Goal: Task Accomplishment & Management: Manage account settings

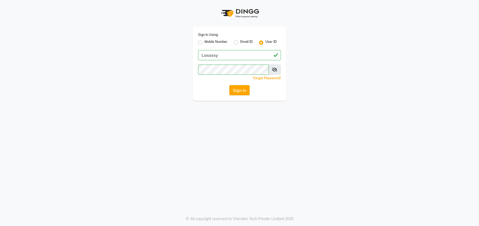
click at [240, 90] on button "Sign In" at bounding box center [239, 90] width 20 height 10
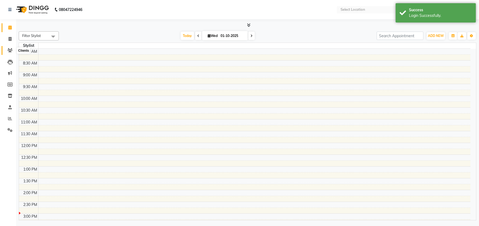
click at [11, 50] on icon at bounding box center [9, 50] width 5 height 4
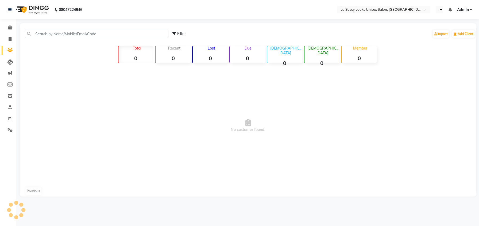
click at [65, 91] on span "No customer found." at bounding box center [248, 125] width 457 height 120
select select "en"
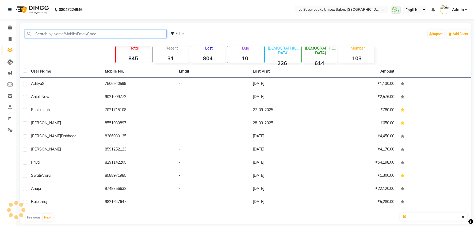
click at [66, 32] on input "text" at bounding box center [96, 34] width 142 height 8
